Goal: Task Accomplishment & Management: Manage account settings

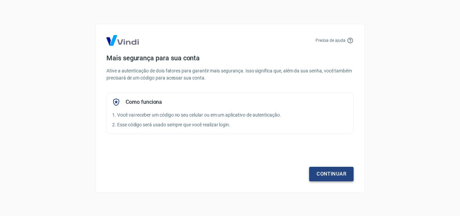
click at [335, 170] on link "Continuar" at bounding box center [331, 174] width 44 height 14
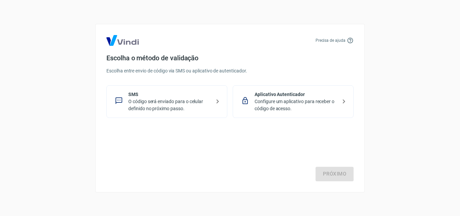
click at [332, 176] on div "Próximo" at bounding box center [229, 153] width 247 height 55
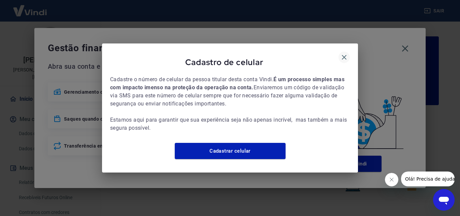
click at [344, 55] on icon "button" at bounding box center [344, 57] width 5 height 5
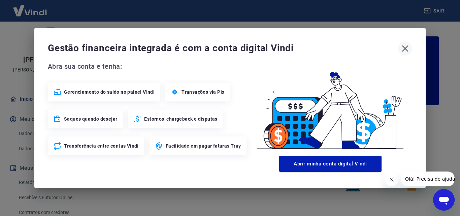
click at [405, 48] on icon "button" at bounding box center [405, 48] width 6 height 6
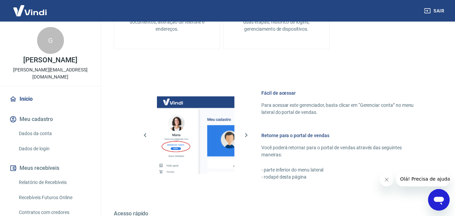
scroll to position [404, 0]
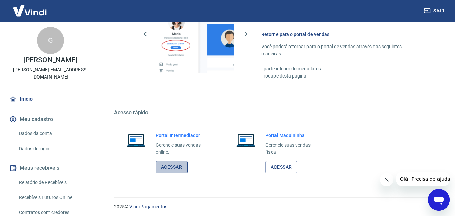
click at [169, 168] on link "Acessar" at bounding box center [172, 167] width 32 height 12
